Goal: Communication & Community: Participate in discussion

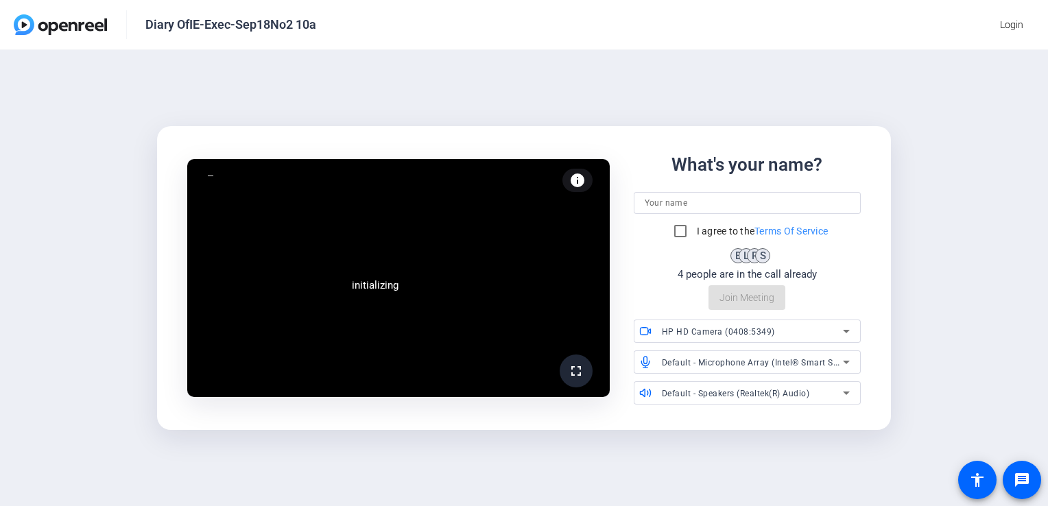
click at [693, 204] on input at bounding box center [748, 203] width 206 height 16
type input "[PERSON_NAME]"
click at [667, 235] on input "I agree to the Terms Of Service" at bounding box center [680, 230] width 27 height 27
checkbox input "true"
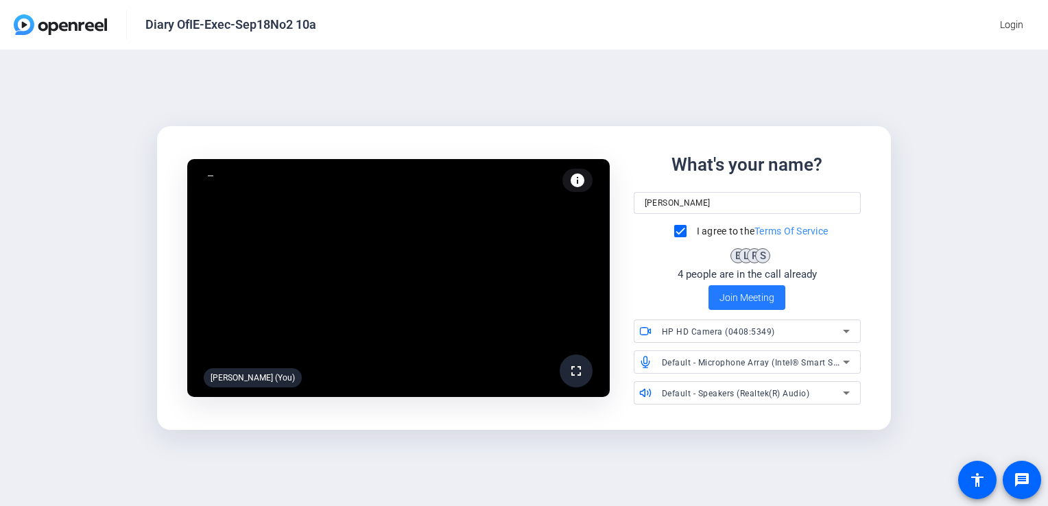
click at [730, 298] on span "Join Meeting" at bounding box center [746, 298] width 55 height 14
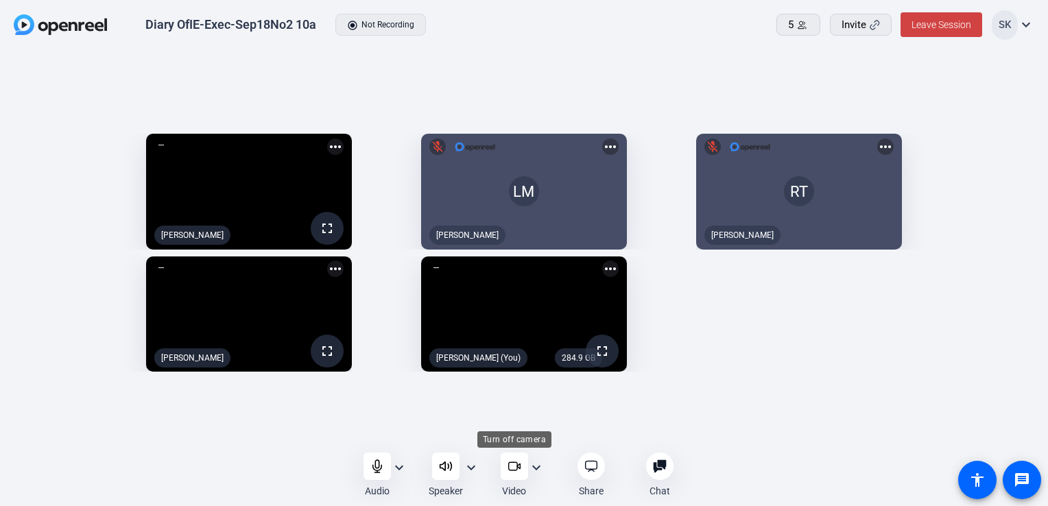
click at [511, 456] on div at bounding box center [514, 466] width 27 height 27
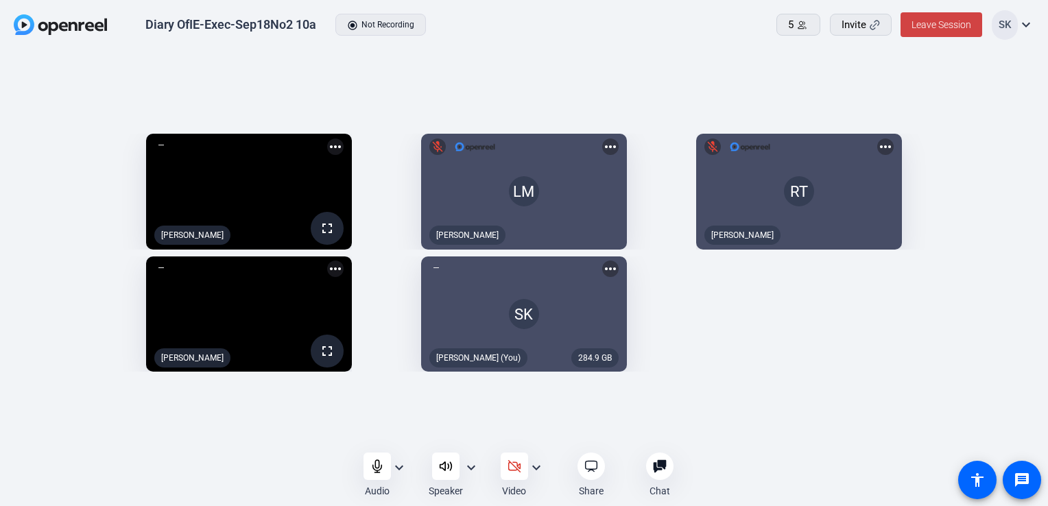
click at [511, 456] on div at bounding box center [514, 466] width 27 height 27
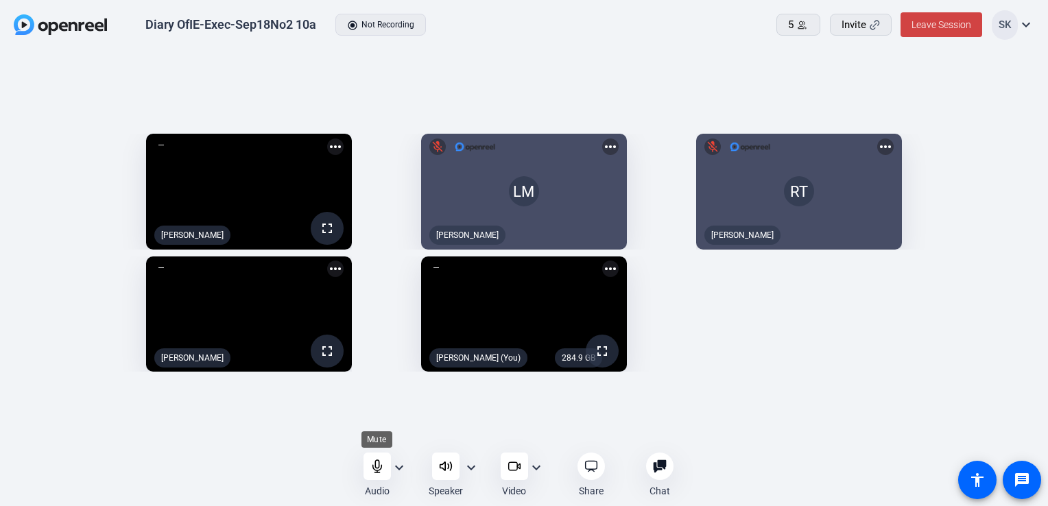
click at [376, 476] on div at bounding box center [377, 466] width 27 height 27
click at [987, 379] on div "fullscreen [PERSON_NAME] more_horiz LM mic_off [PERSON_NAME] more_horiz RT mic_…" at bounding box center [524, 253] width 1021 height 252
click at [796, 333] on div "fullscreen [PERSON_NAME] more_horiz LM mic_off [PERSON_NAME] more_horiz RT mic_…" at bounding box center [524, 253] width 1021 height 252
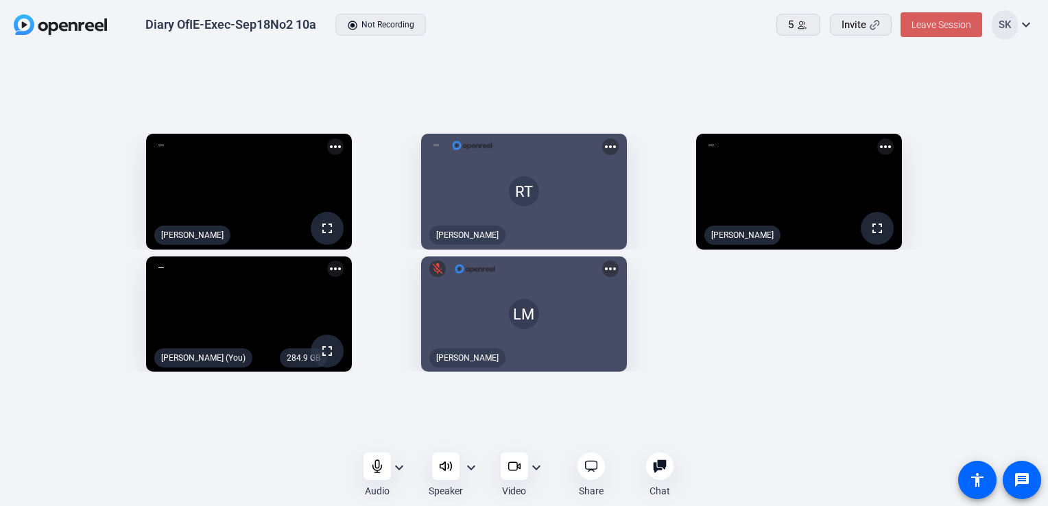
click at [942, 29] on span "Leave Session" at bounding box center [942, 24] width 60 height 11
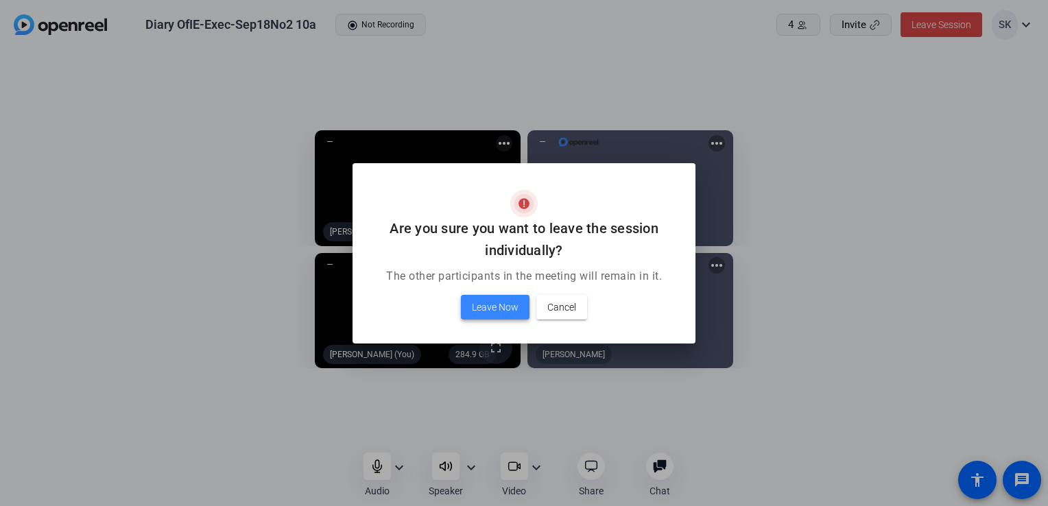
click at [472, 315] on span "Leave Now" at bounding box center [495, 307] width 47 height 16
